Goal: Information Seeking & Learning: Learn about a topic

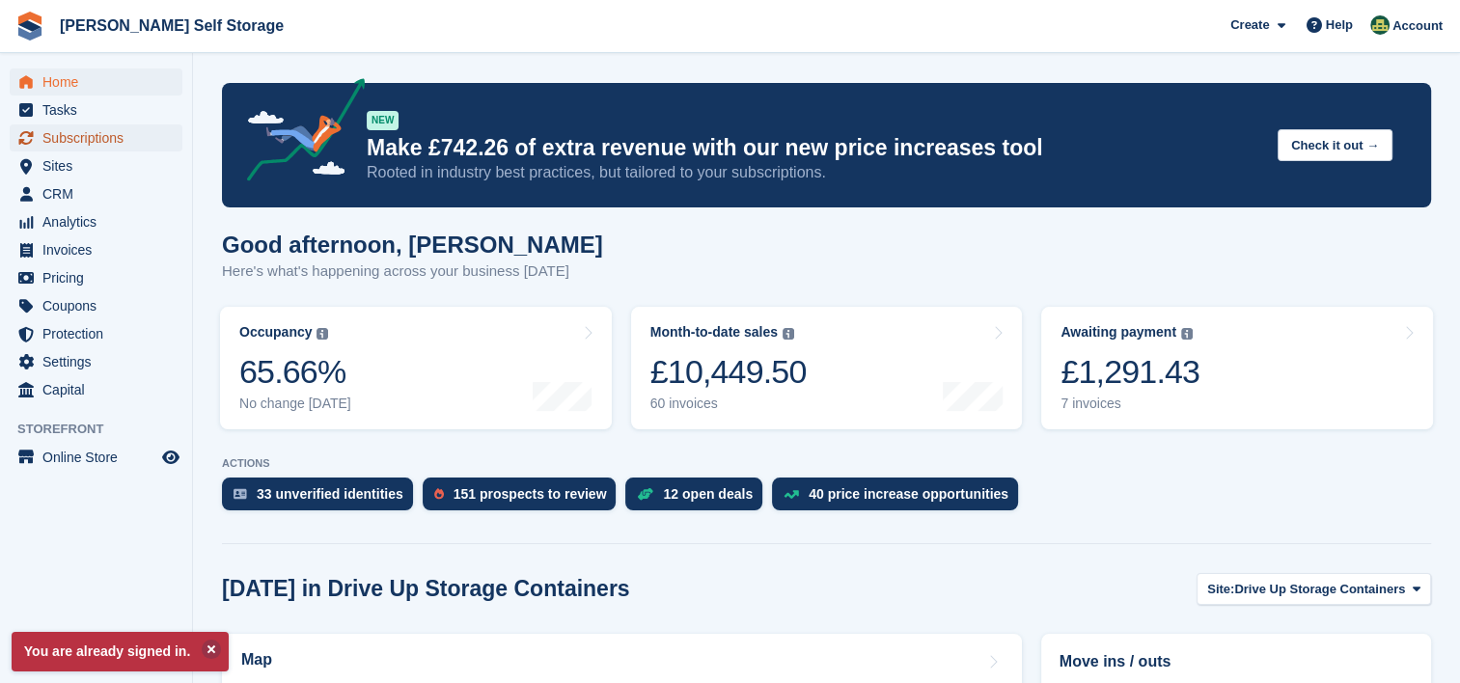
click at [100, 142] on span "Subscriptions" at bounding box center [100, 137] width 116 height 27
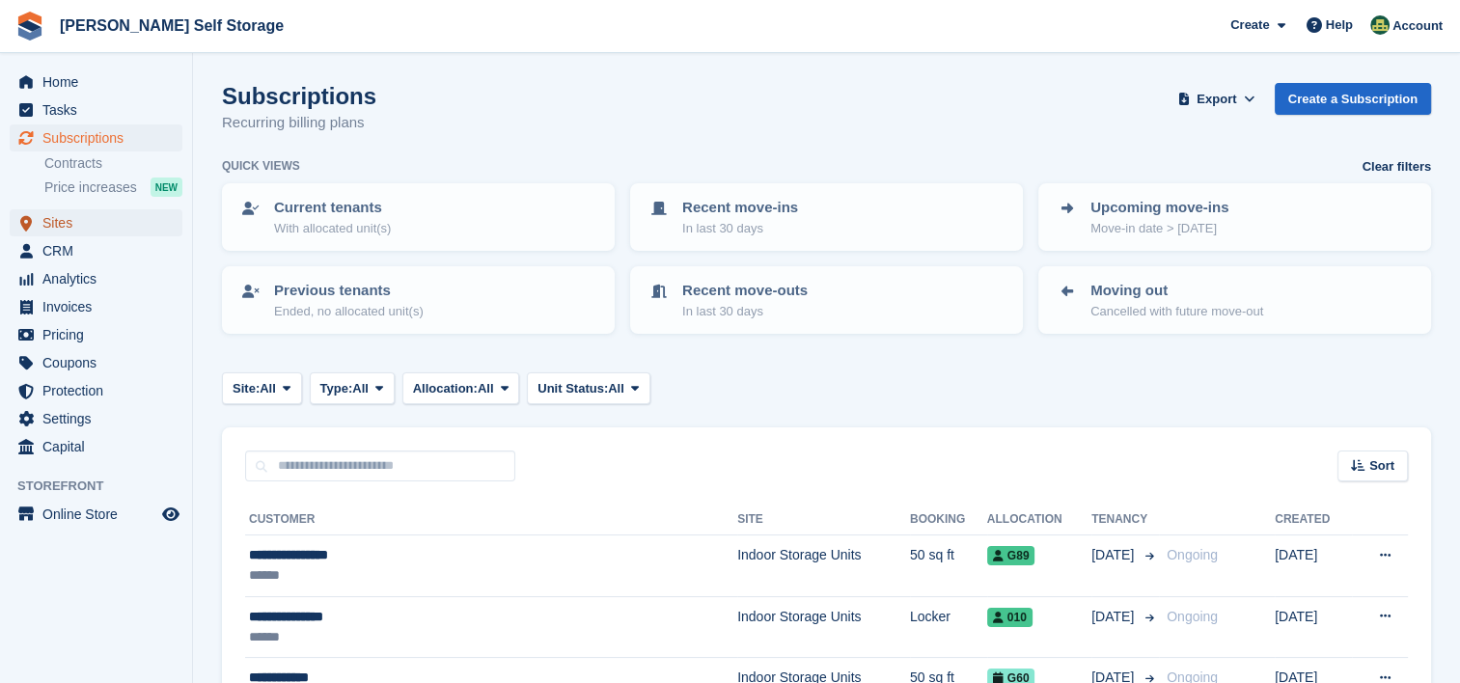
click at [54, 227] on span "Sites" at bounding box center [100, 222] width 116 height 27
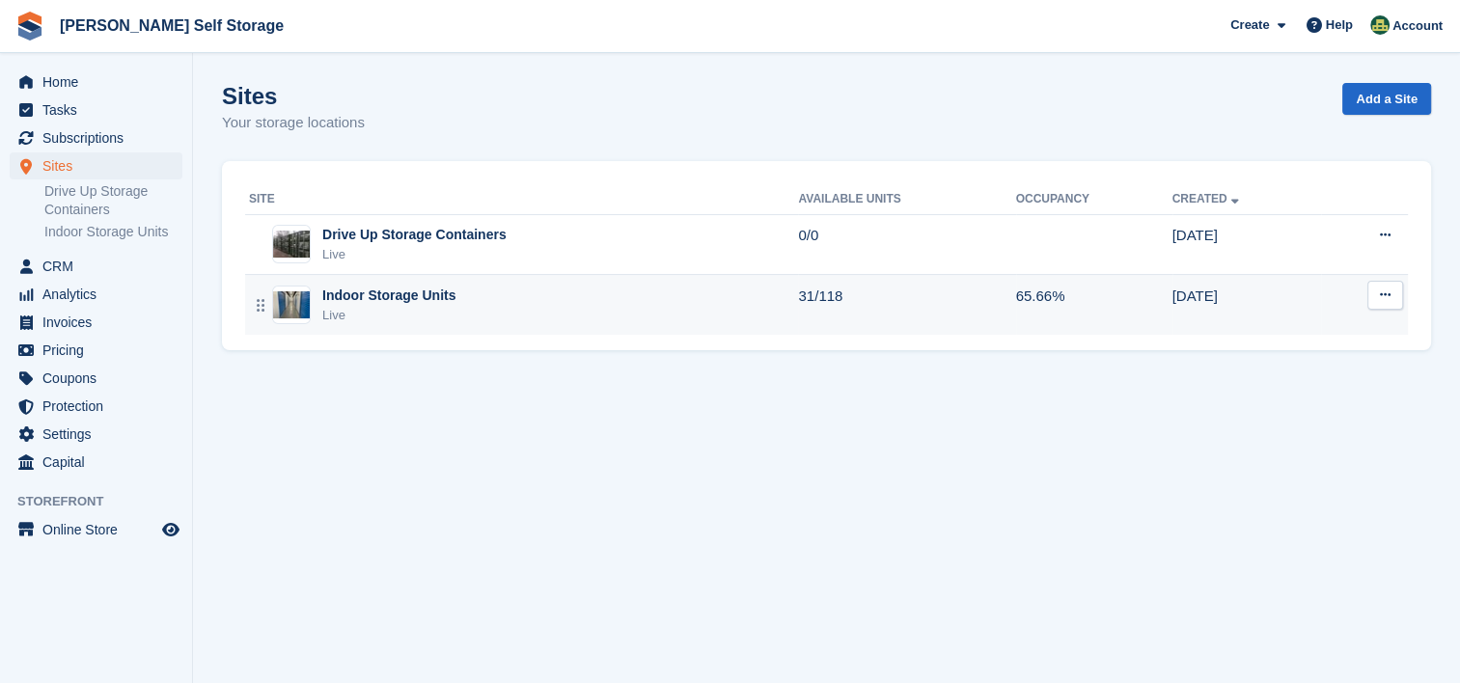
click at [399, 296] on div "Indoor Storage Units" at bounding box center [388, 296] width 133 height 20
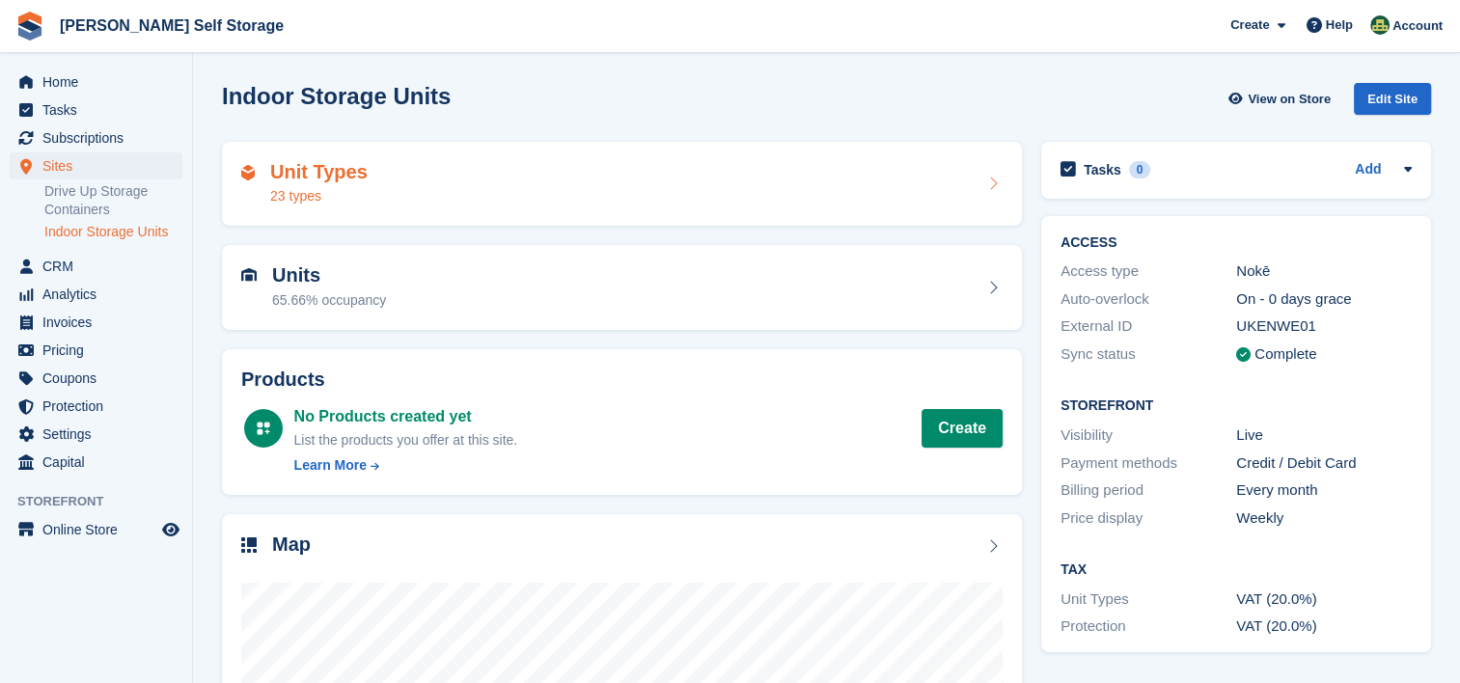
click at [996, 178] on icon at bounding box center [992, 183] width 19 height 15
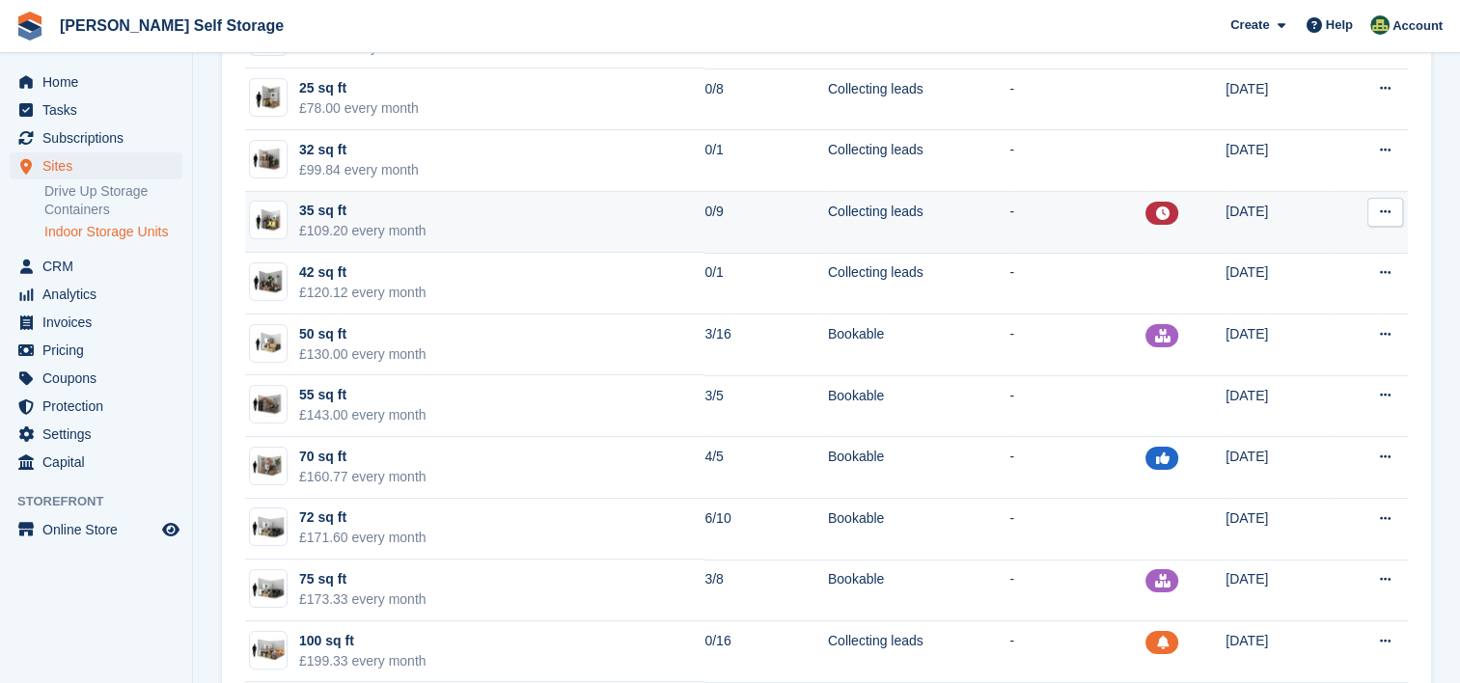
scroll to position [289, 0]
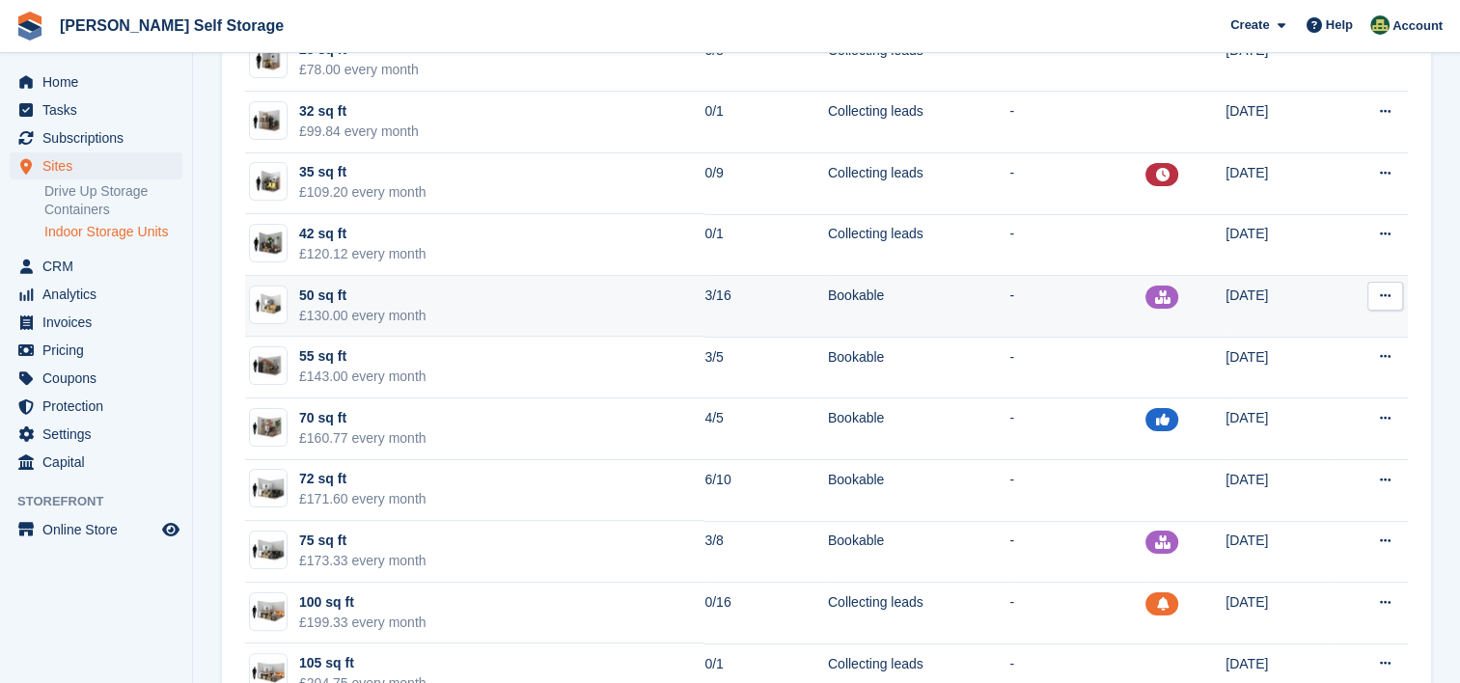
click at [572, 287] on td "50 sq ft £130.00 every month" at bounding box center [474, 307] width 459 height 62
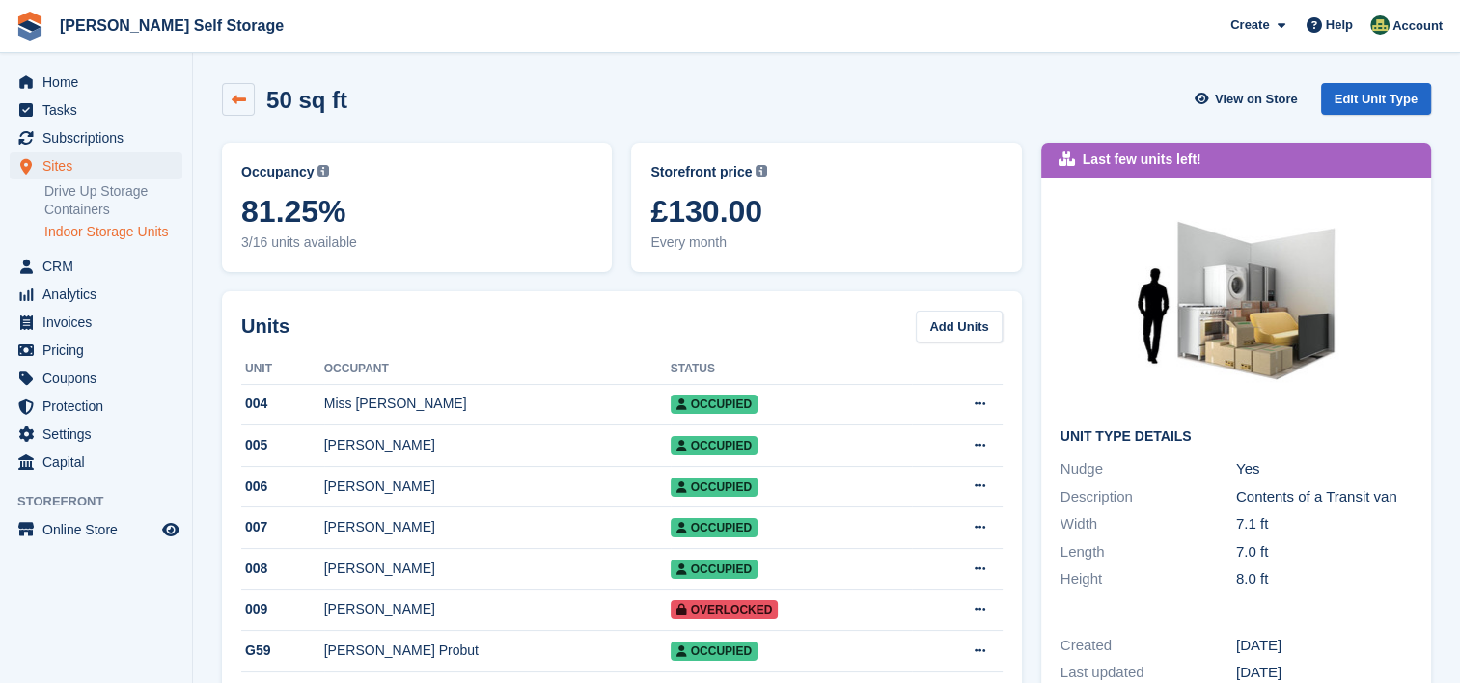
click at [242, 102] on icon at bounding box center [239, 100] width 14 height 14
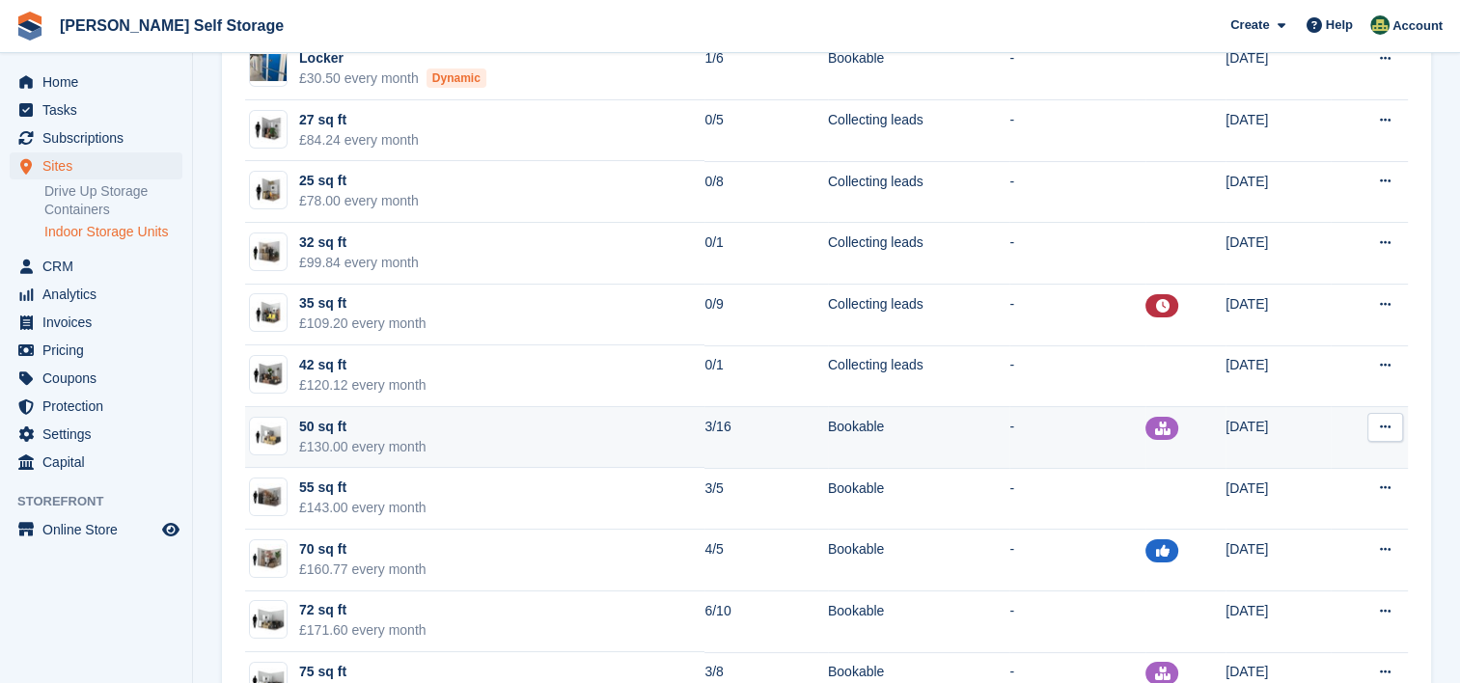
scroll to position [193, 0]
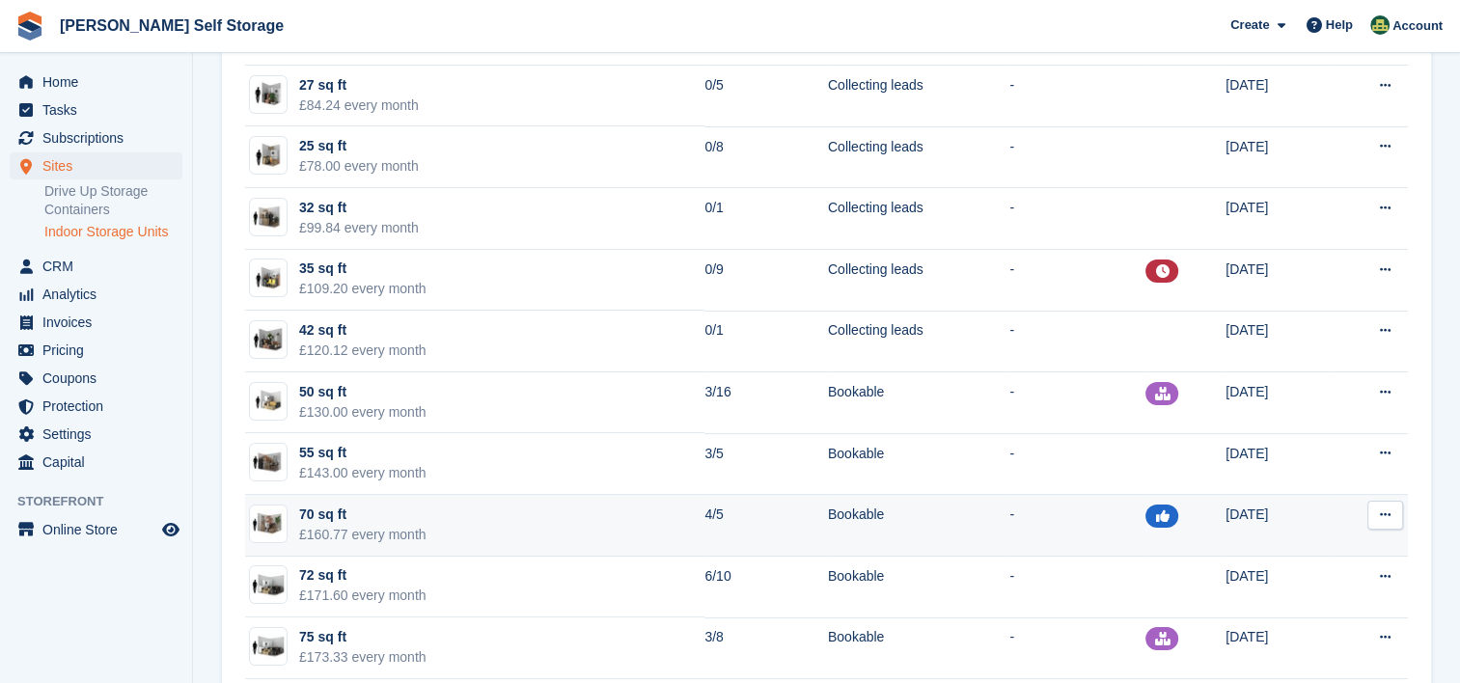
click at [683, 517] on td "70 sq ft £160.77 every month" at bounding box center [474, 526] width 459 height 62
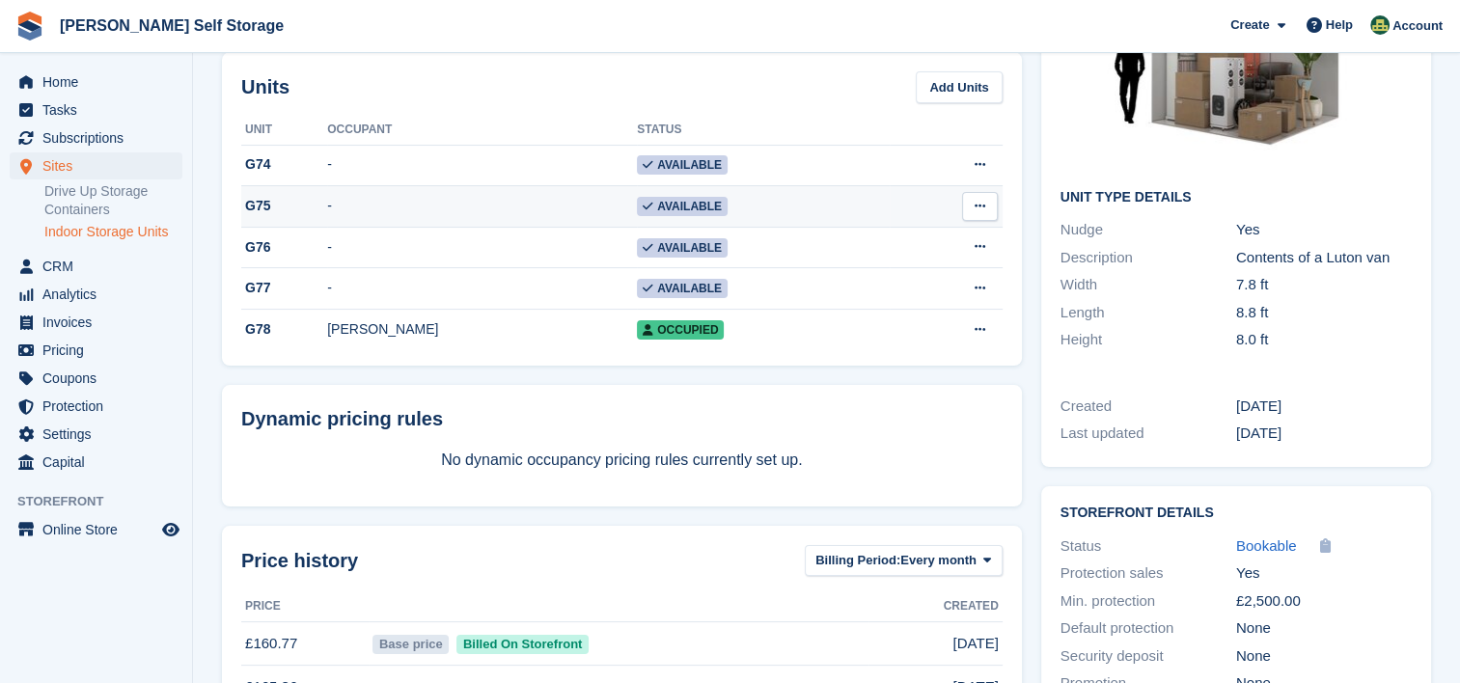
scroll to position [398, 0]
